Goal: Task Accomplishment & Management: Use online tool/utility

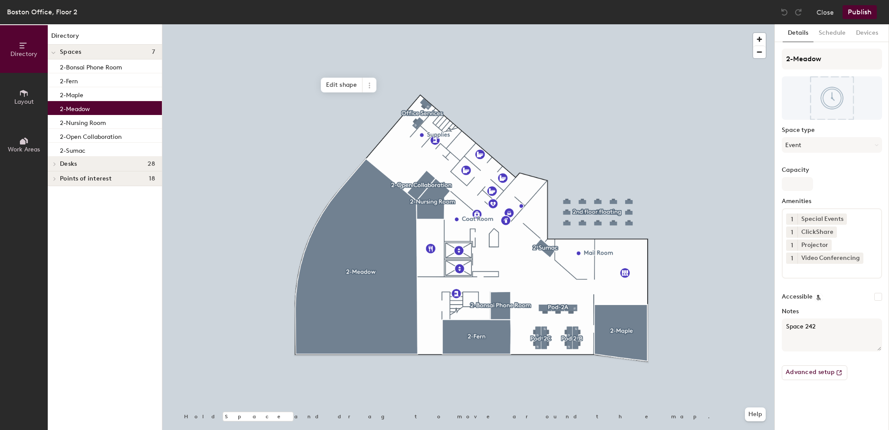
click at [451, 24] on div at bounding box center [468, 24] width 612 height 0
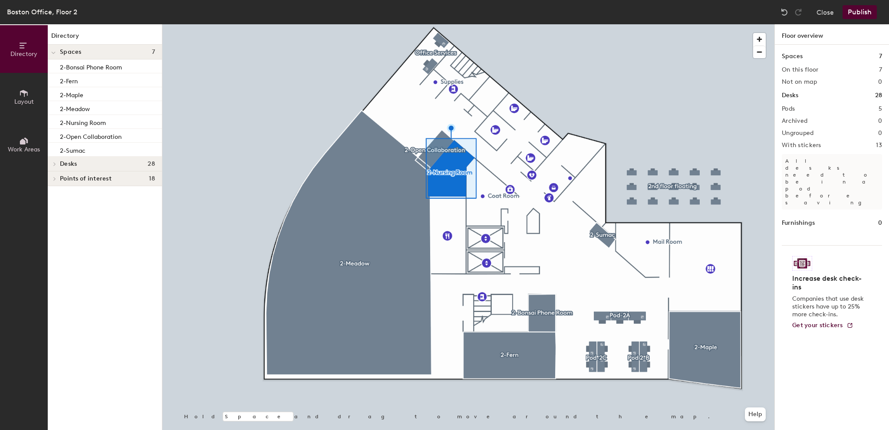
click at [389, 24] on div at bounding box center [468, 24] width 612 height 0
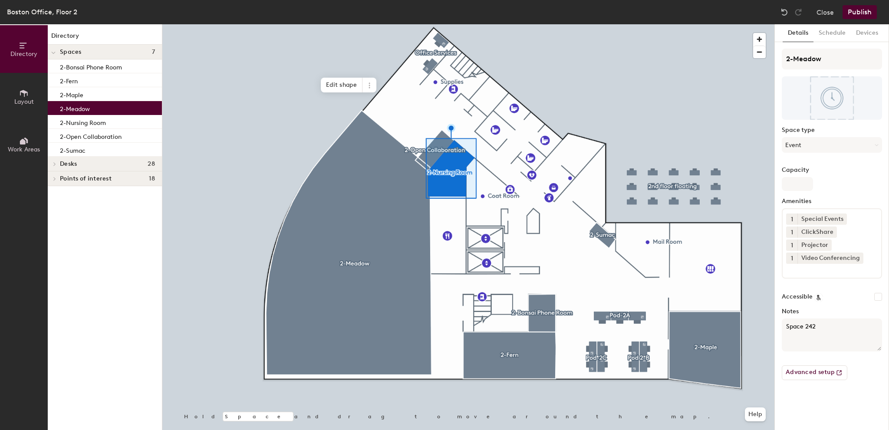
click at [224, 24] on div at bounding box center [468, 24] width 612 height 0
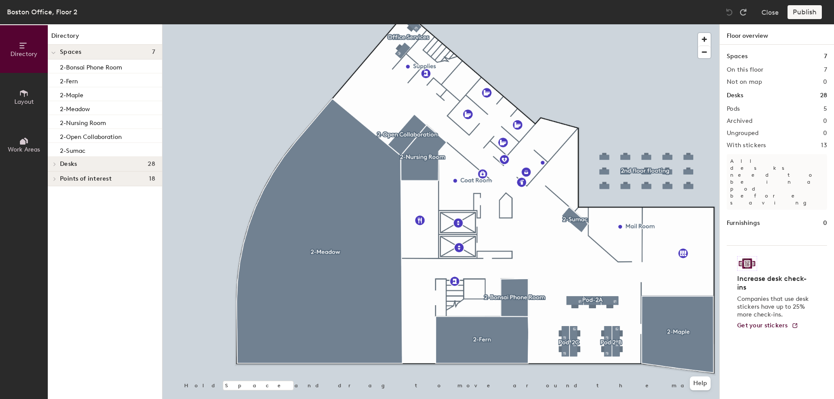
click at [28, 137] on icon at bounding box center [24, 141] width 10 height 10
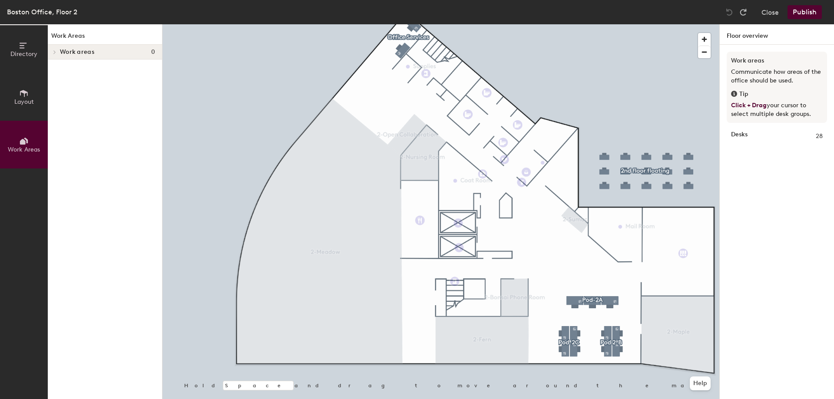
click at [61, 36] on h1 "Work Areas" at bounding box center [105, 37] width 114 height 13
click at [60, 56] on div "Work areas 0" at bounding box center [105, 52] width 114 height 15
click at [53, 53] on icon at bounding box center [53, 52] width 4 height 3
drag, startPoint x: 10, startPoint y: 87, endPoint x: 17, endPoint y: 87, distance: 6.9
click at [17, 87] on button "Layout" at bounding box center [24, 97] width 48 height 48
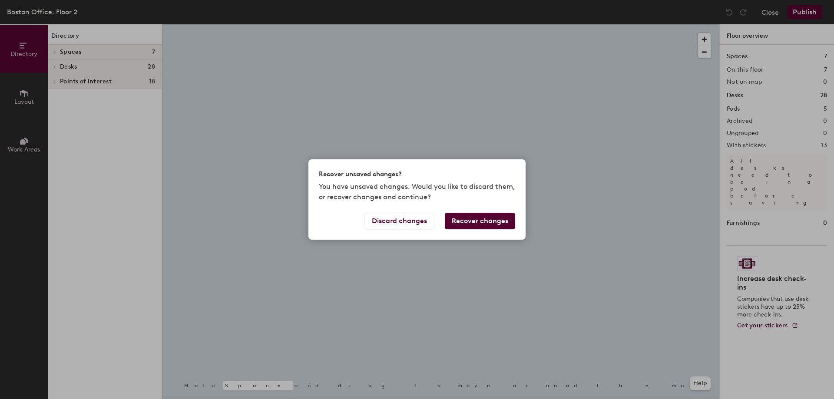
click at [345, 238] on div "Discard changes Recover changes" at bounding box center [416, 226] width 217 height 27
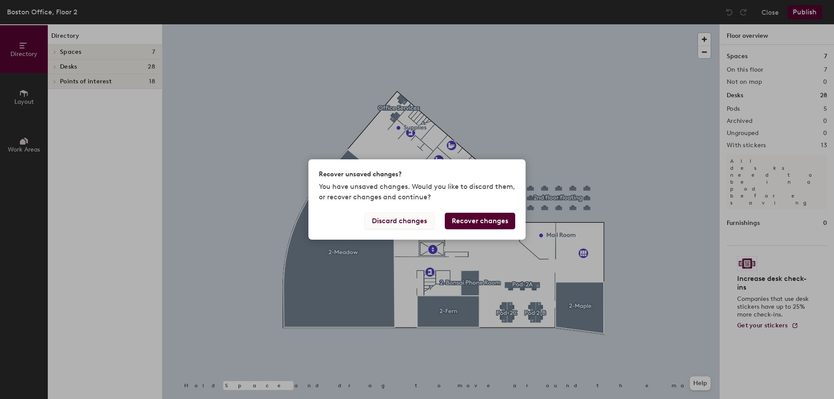
click at [424, 221] on button "Discard changes" at bounding box center [399, 221] width 70 height 16
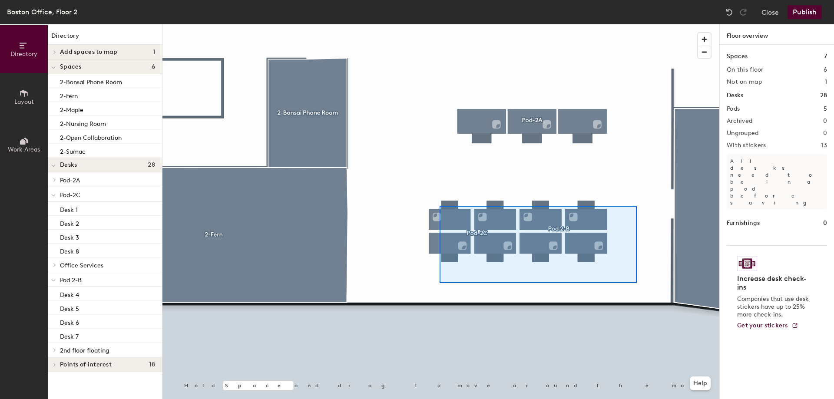
click at [427, 24] on div at bounding box center [440, 24] width 557 height 0
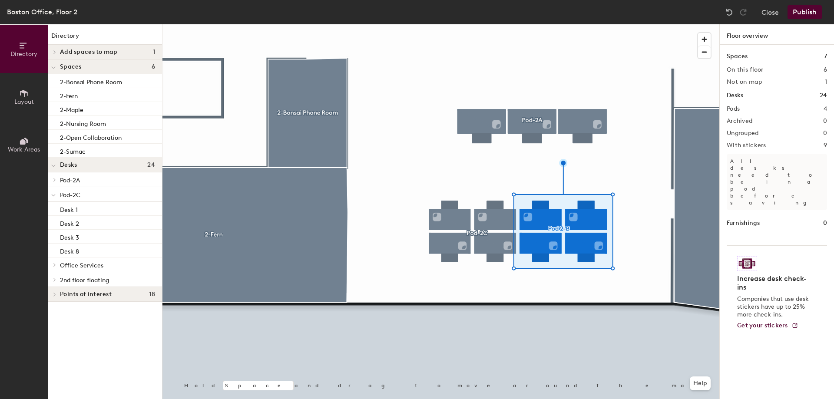
click at [463, 24] on div at bounding box center [440, 24] width 557 height 0
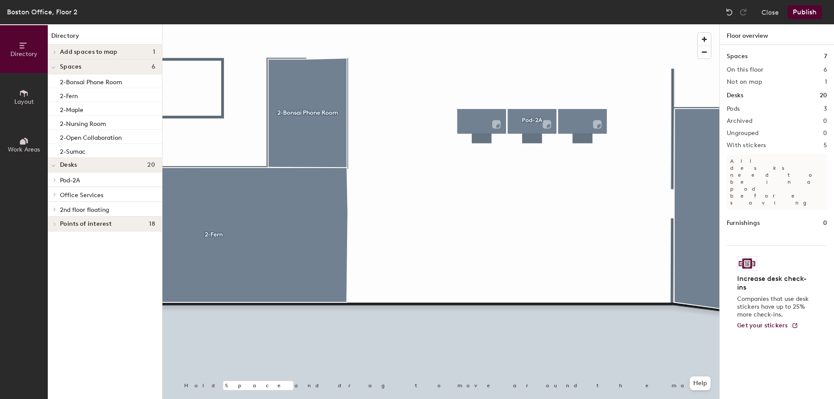
click at [445, 24] on div at bounding box center [440, 24] width 557 height 0
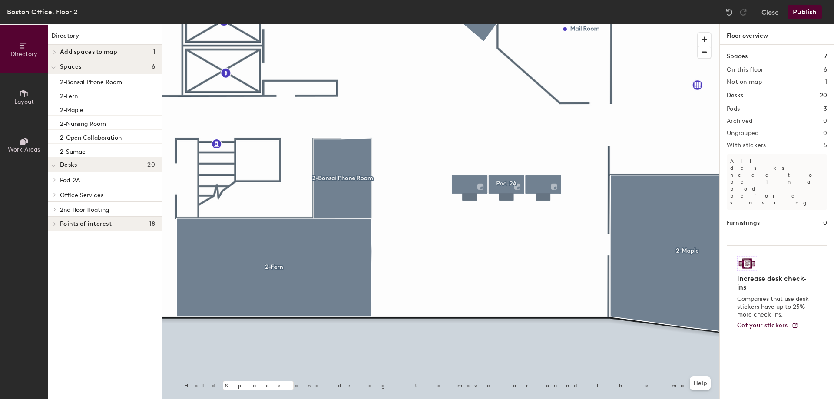
click at [415, 266] on div at bounding box center [416, 263] width 21 height 14
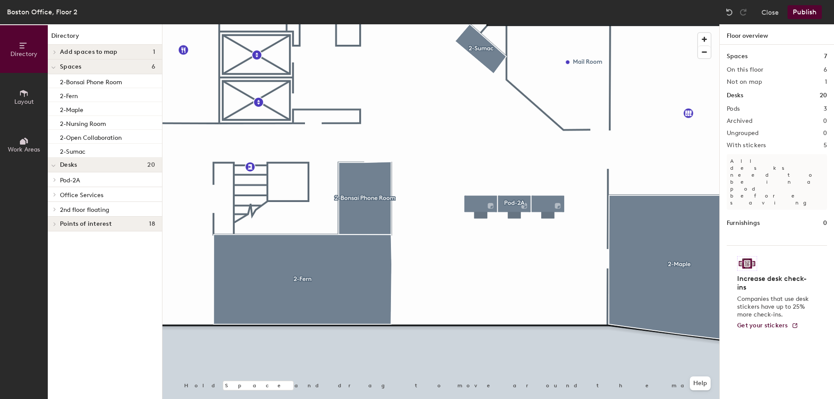
click at [37, 143] on button "Work Areas" at bounding box center [24, 145] width 48 height 48
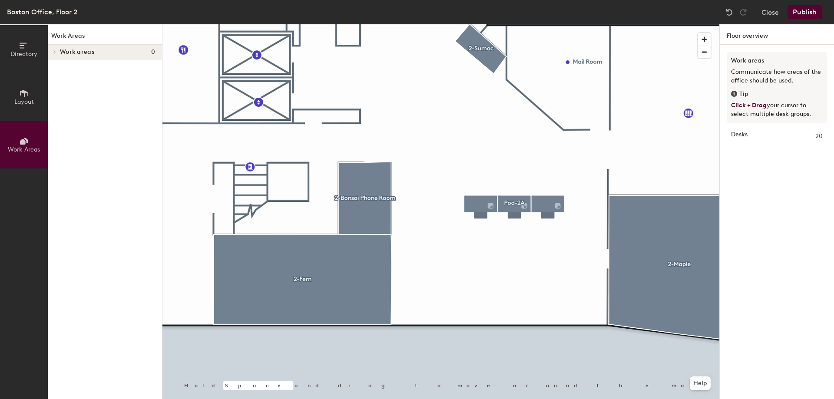
click at [18, 98] on button "Layout" at bounding box center [24, 97] width 48 height 48
